Goal: Task Accomplishment & Management: Use online tool/utility

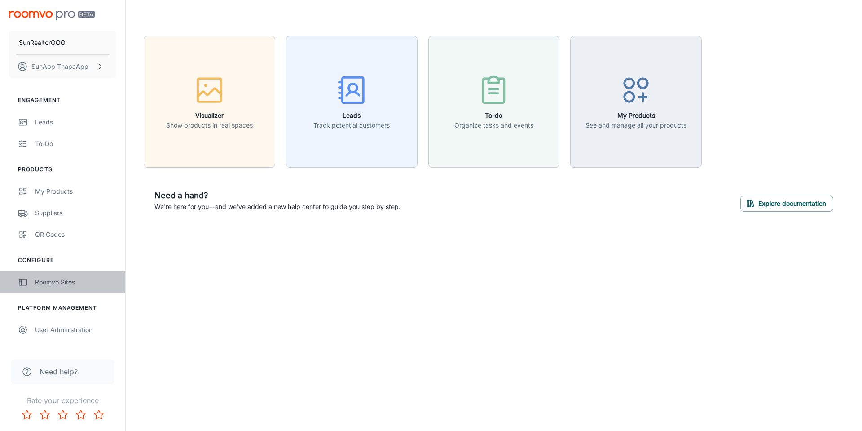
click at [69, 276] on link "Roomvo Sites" at bounding box center [62, 282] width 125 height 22
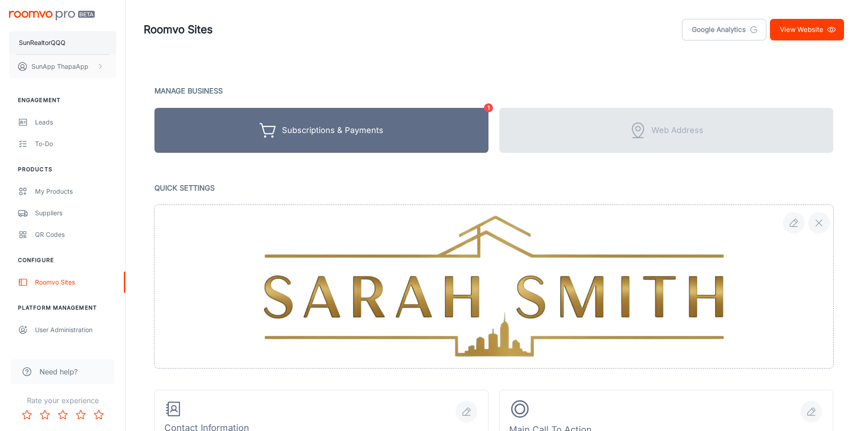
click at [39, 44] on p "SunRealtorQQQ" at bounding box center [42, 43] width 47 height 10
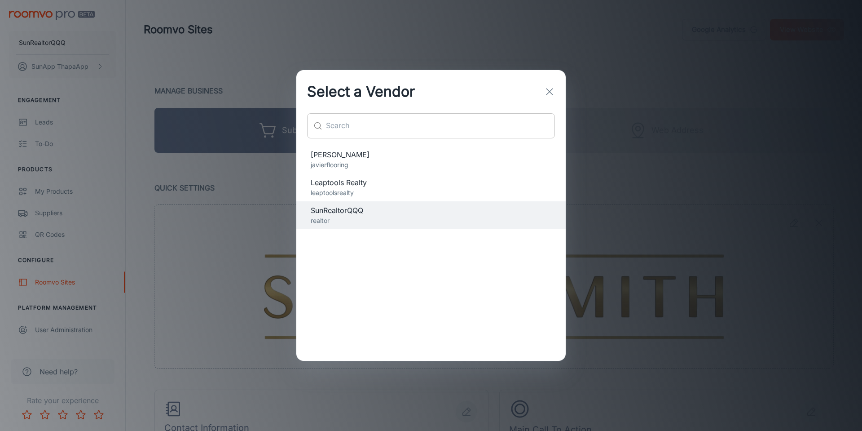
click at [374, 130] on input "text" at bounding box center [440, 125] width 229 height 25
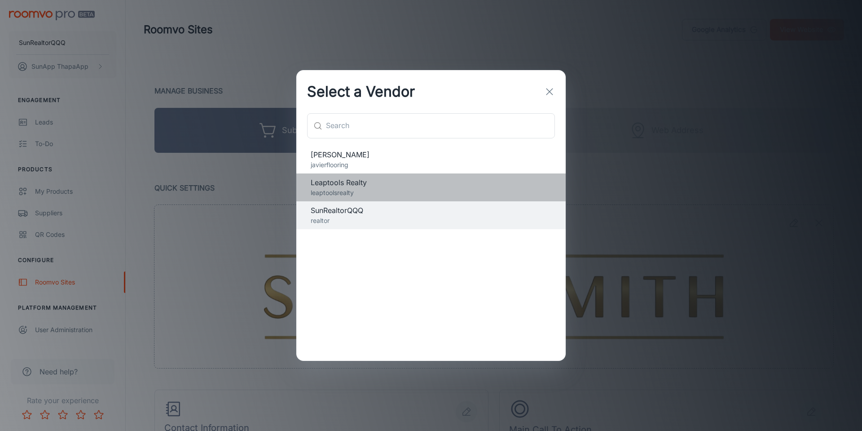
click at [372, 182] on span "Leaptools Realty" at bounding box center [431, 182] width 241 height 11
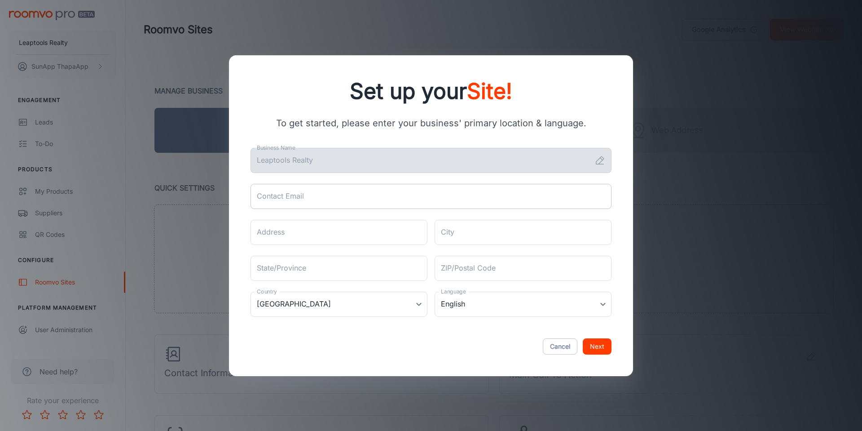
click at [376, 191] on input "Contact Email" at bounding box center [430, 196] width 361 height 25
